Goal: Information Seeking & Learning: Learn about a topic

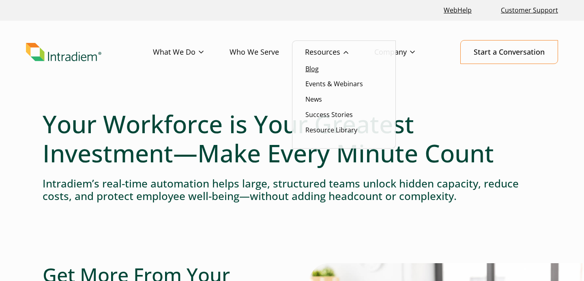
click at [311, 71] on link "Blog" at bounding box center [311, 68] width 13 height 9
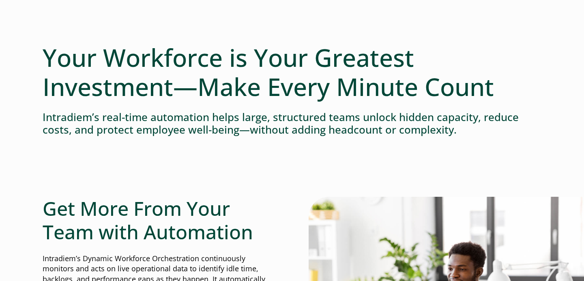
scroll to position [78, 0]
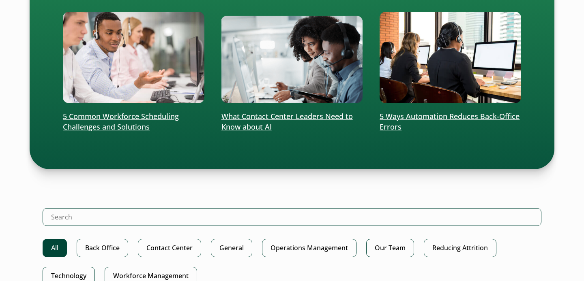
scroll to position [246, 0]
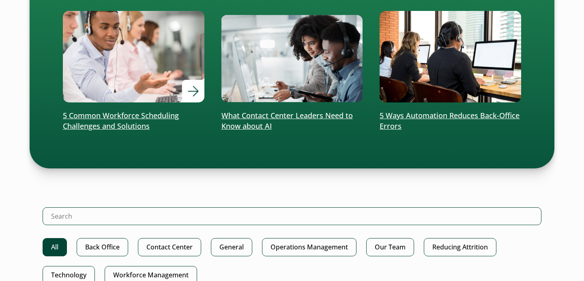
click at [149, 118] on p "5 Common Workforce Scheduling Challenges and Solutions" at bounding box center [133, 121] width 141 height 21
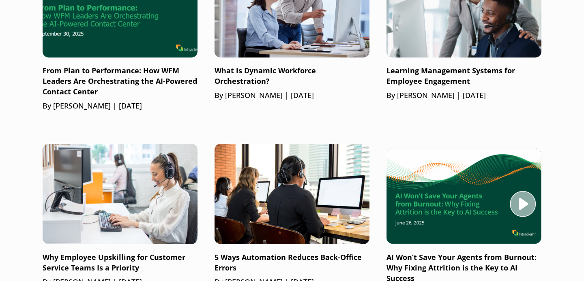
scroll to position [606, 0]
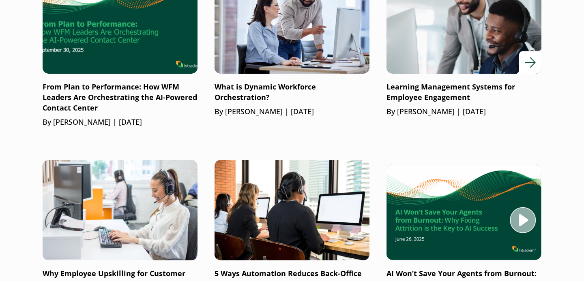
click at [404, 101] on p "Learning Management Systems for Employee Engagement" at bounding box center [463, 92] width 155 height 21
